Goal: Task Accomplishment & Management: Complete application form

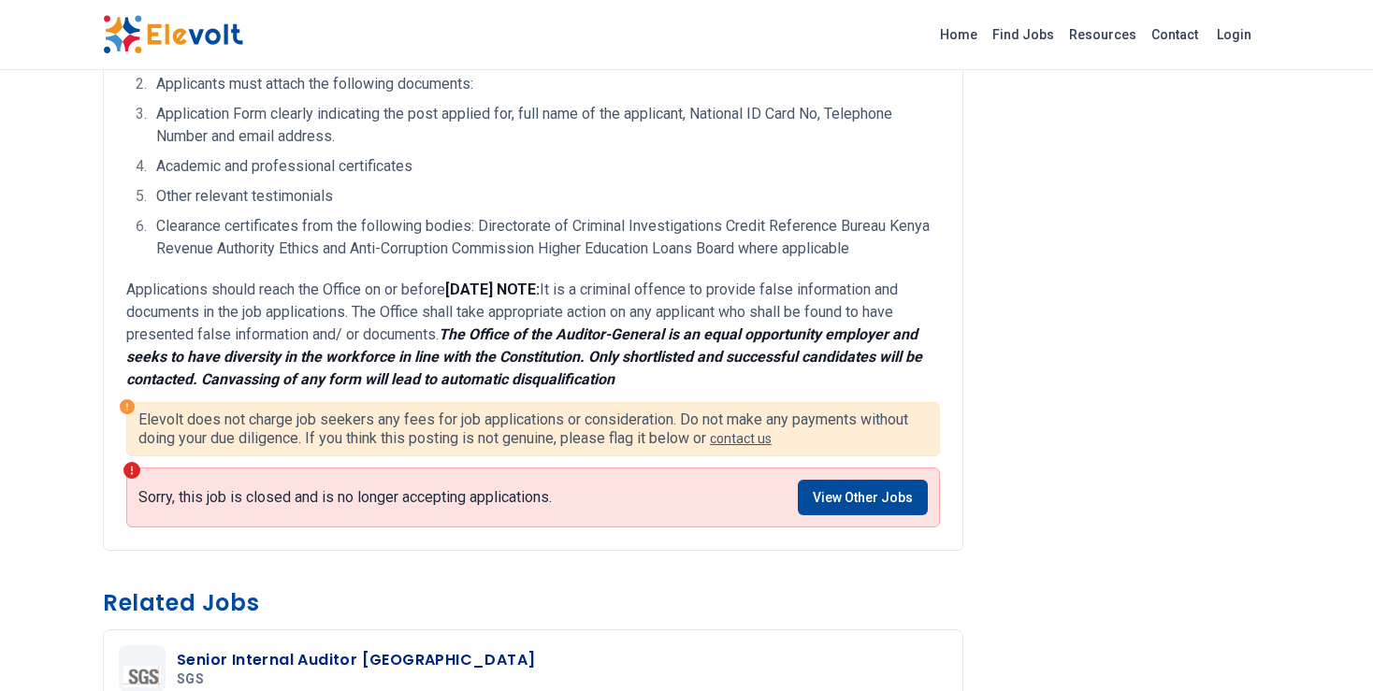
scroll to position [1530, 0]
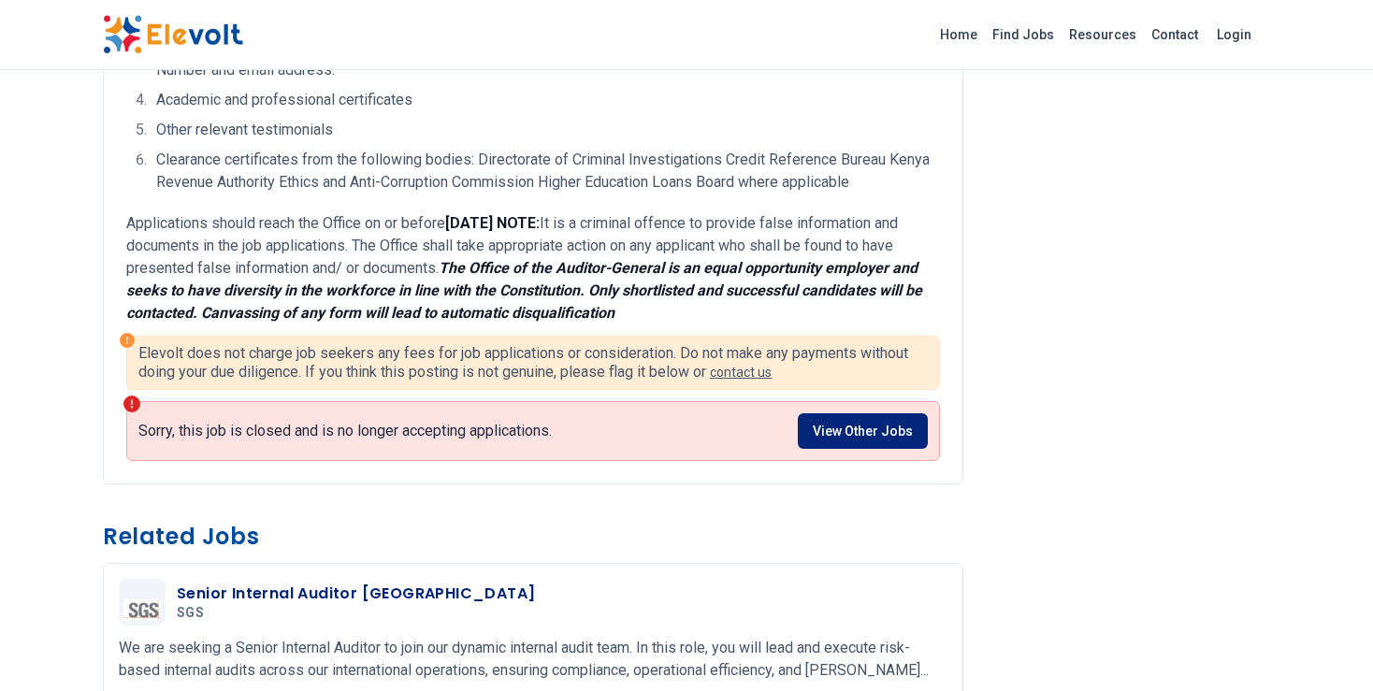
click at [911, 414] on link "View Other Jobs" at bounding box center [863, 431] width 130 height 36
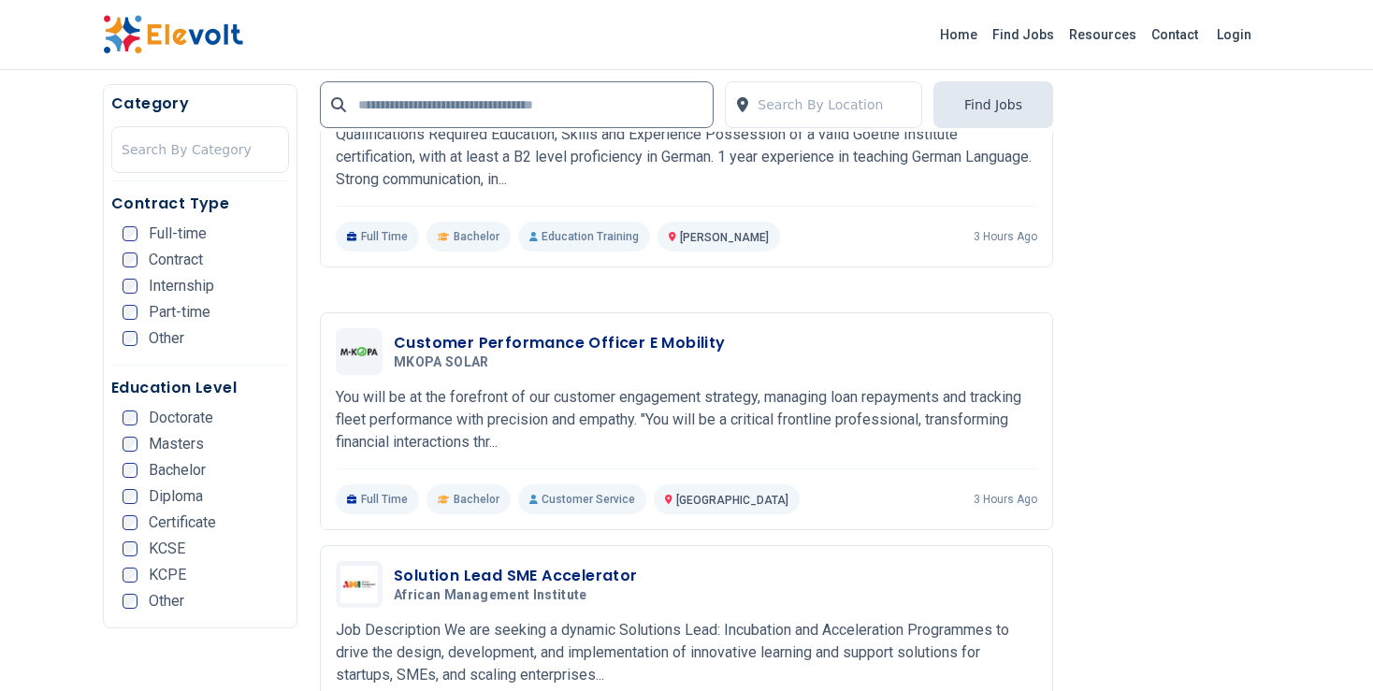
scroll to position [3555, 0]
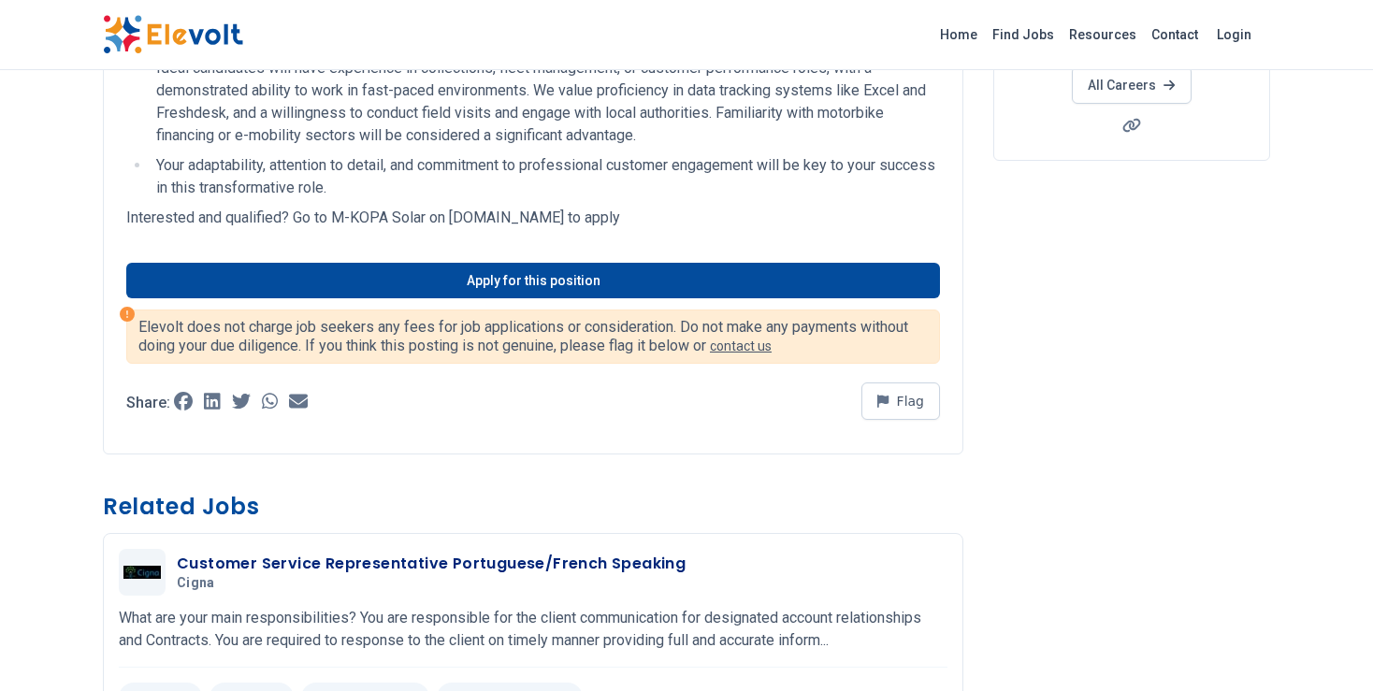
scroll to position [444, 0]
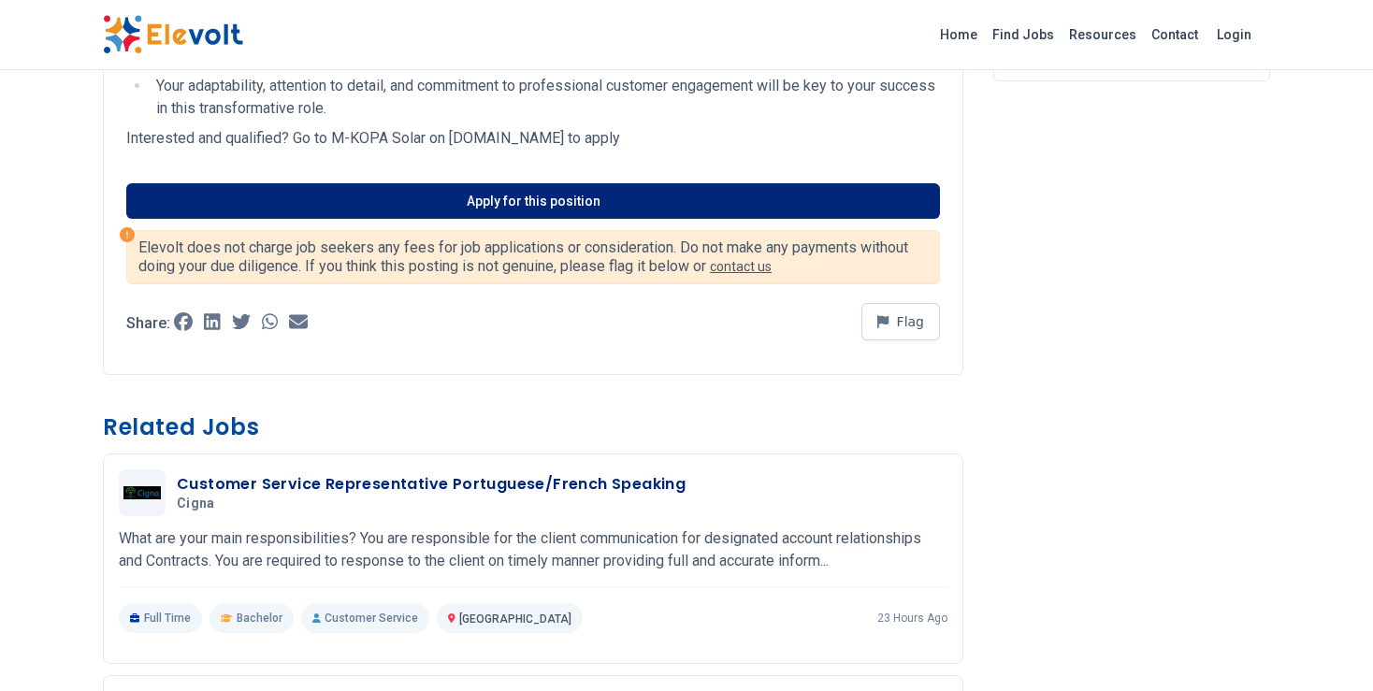
click at [513, 196] on link "Apply for this position" at bounding box center [533, 201] width 814 height 36
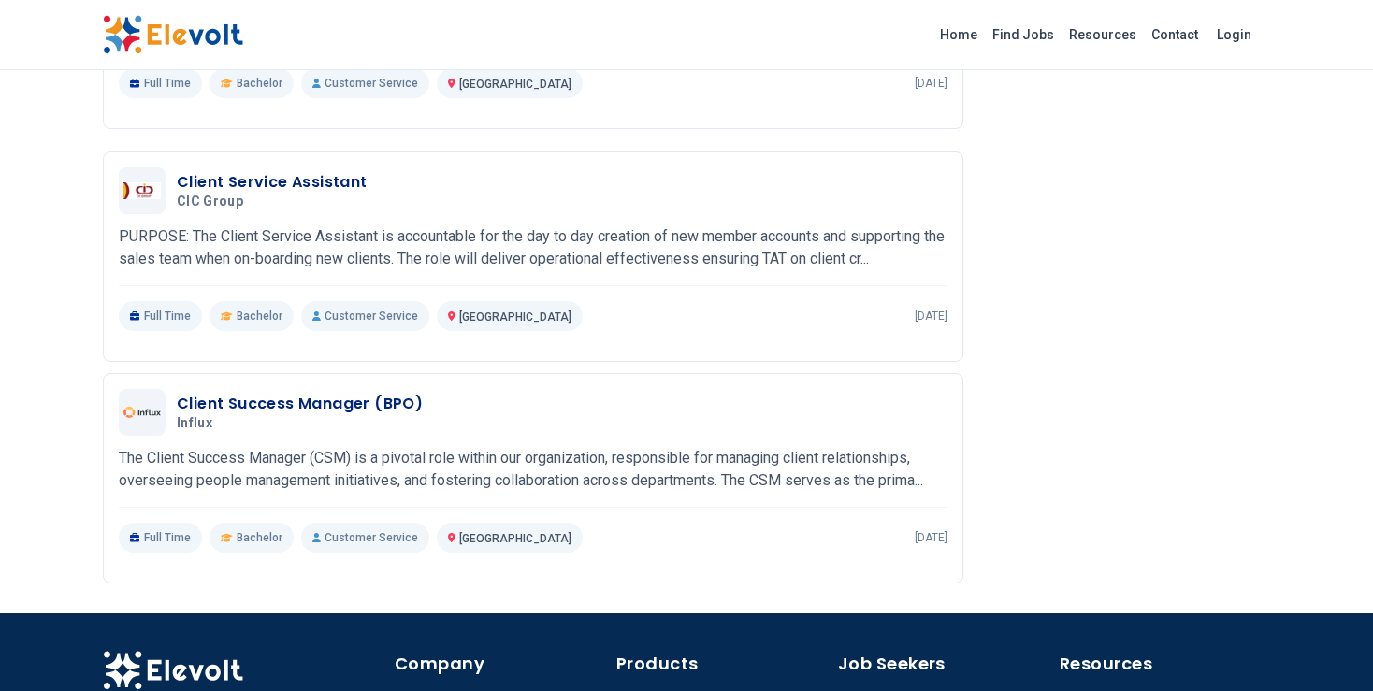
scroll to position [1432, 0]
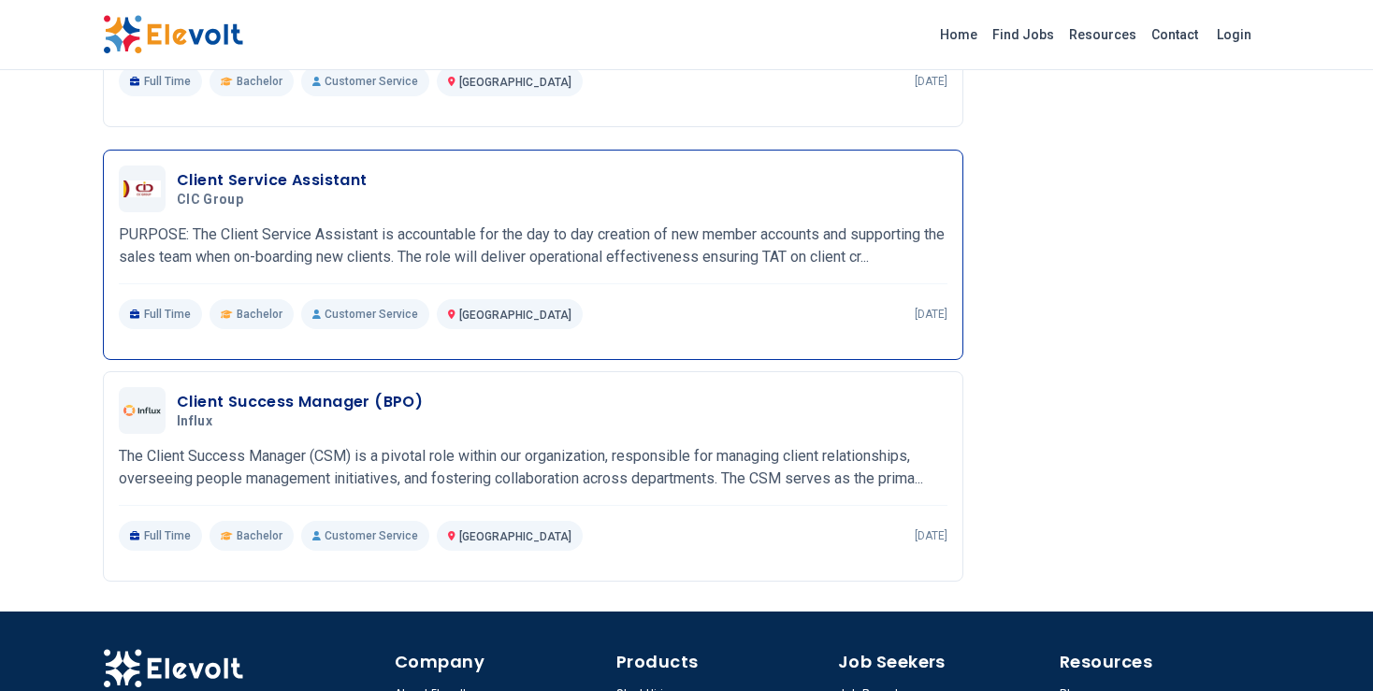
click at [313, 185] on h3 "Client Service Assistant" at bounding box center [272, 180] width 191 height 22
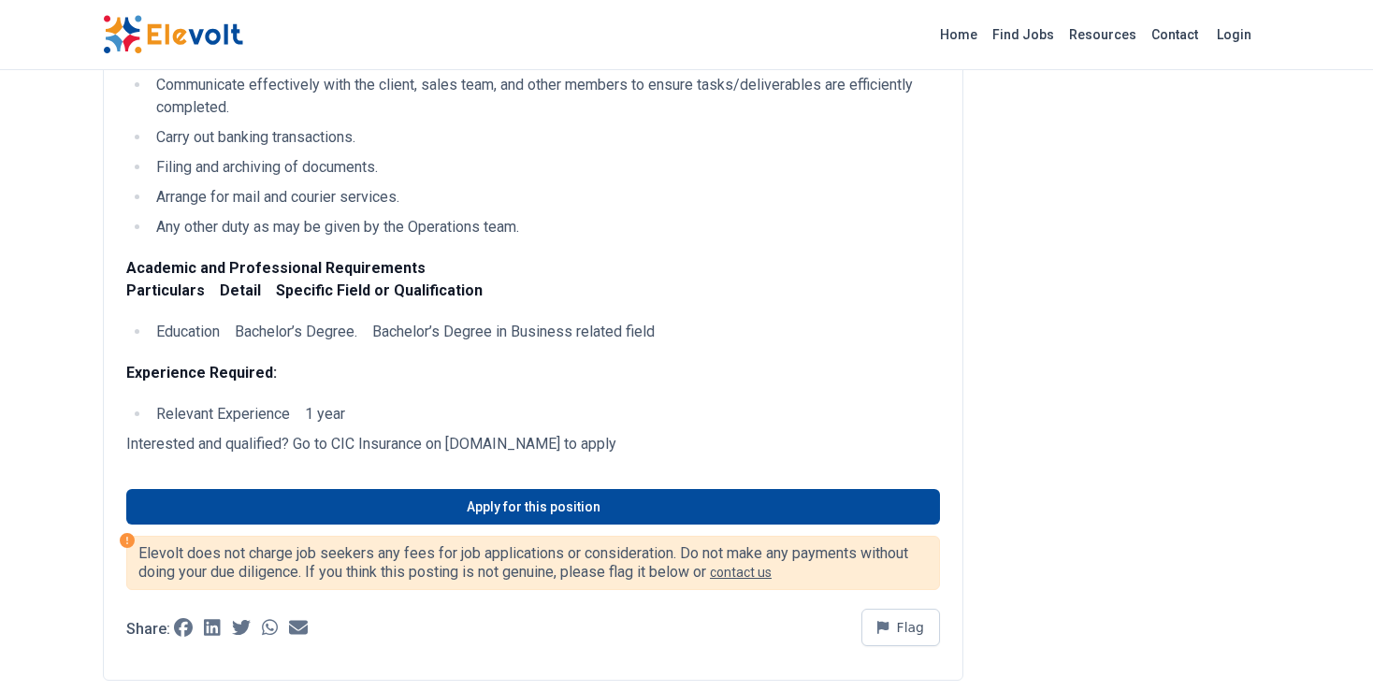
scroll to position [592, 0]
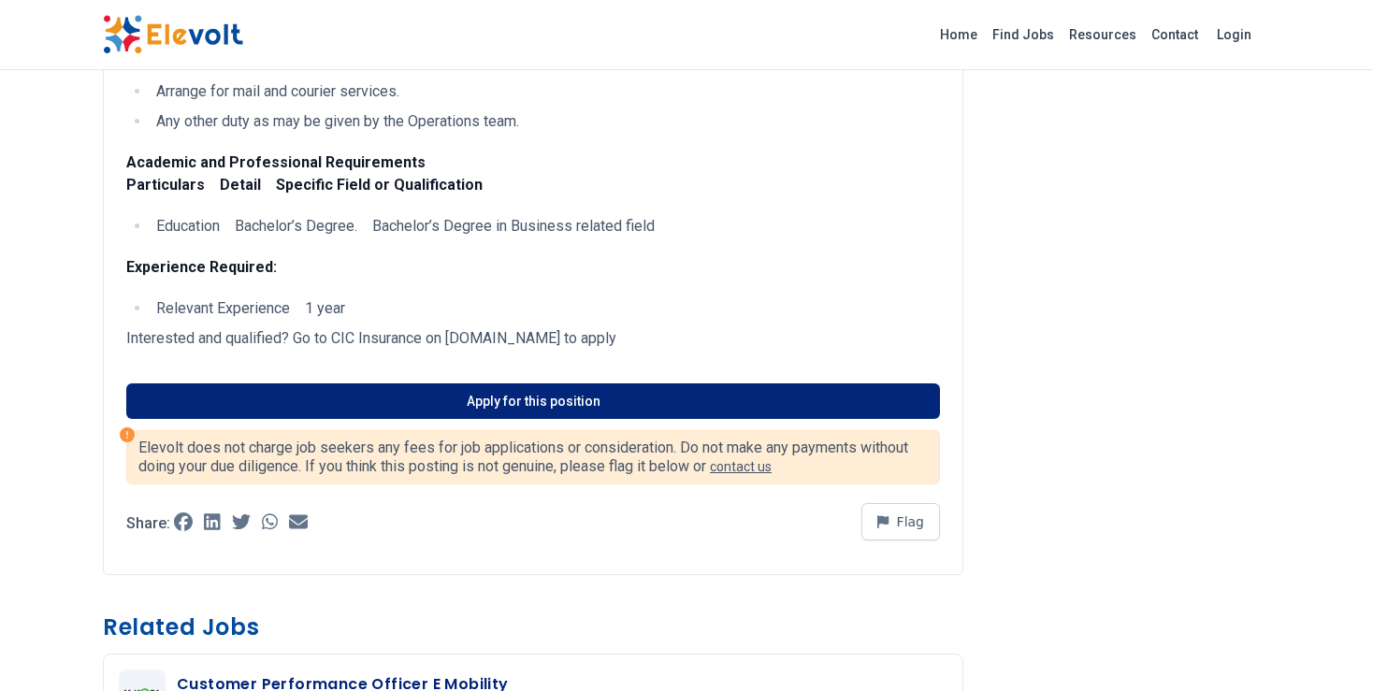
click at [515, 402] on link "Apply for this position" at bounding box center [533, 402] width 814 height 36
